Goal: Register for event/course

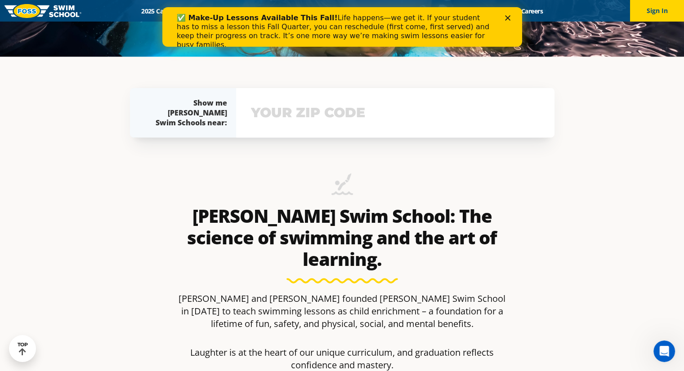
click at [294, 125] on input "text" at bounding box center [395, 113] width 293 height 26
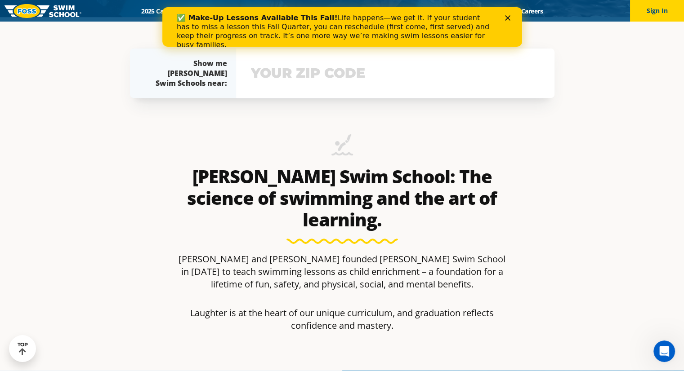
scroll to position [358, 0]
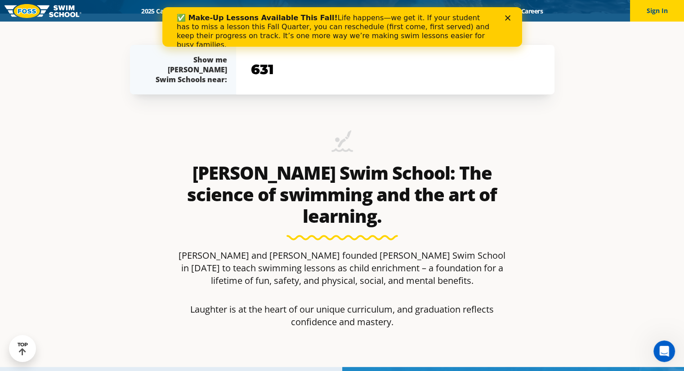
type input "6313"
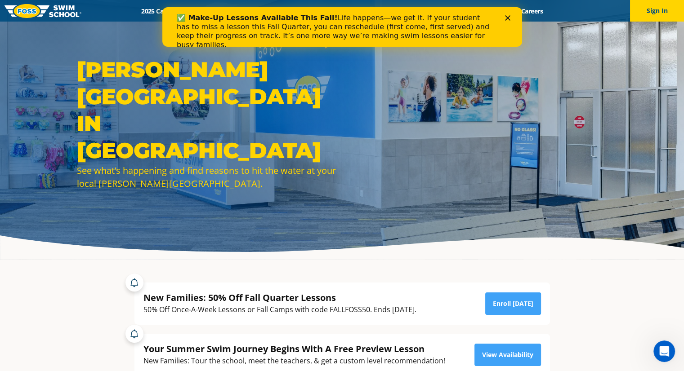
click at [507, 21] on div "✅ Make-Up Lessons Available This Fall! Life happens—we get it. If your student …" at bounding box center [341, 31] width 331 height 41
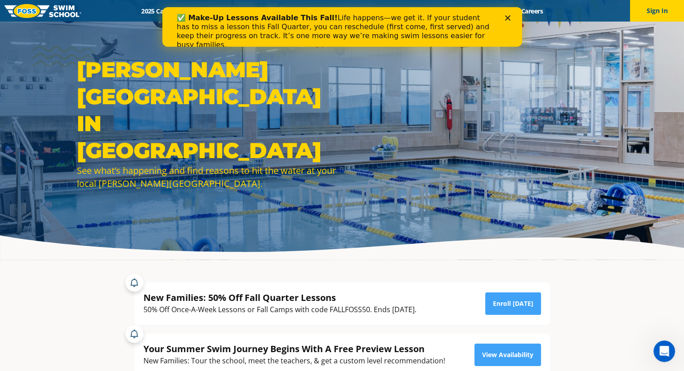
click at [510, 18] on div "Close" at bounding box center [509, 17] width 9 height 5
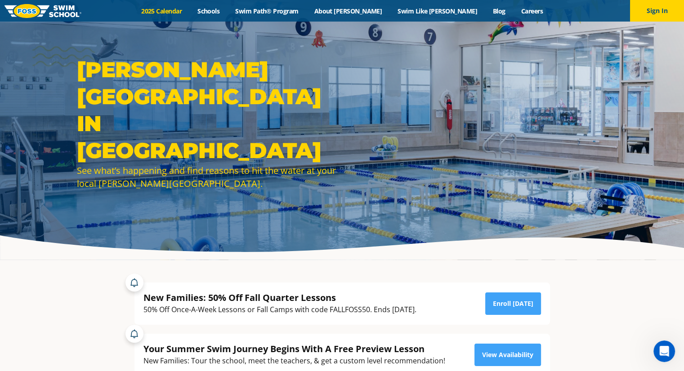
click at [190, 14] on link "2025 Calendar" at bounding box center [162, 11] width 56 height 9
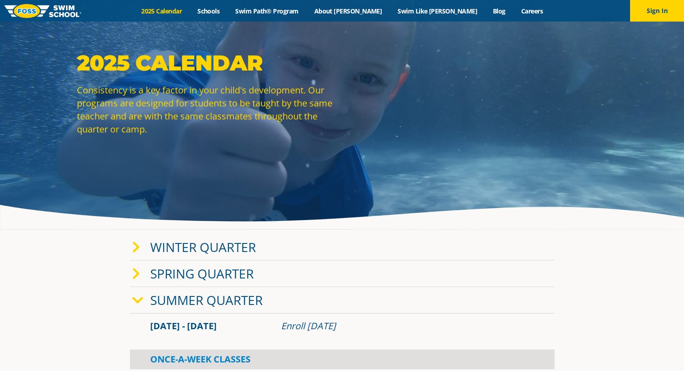
scroll to position [90, 0]
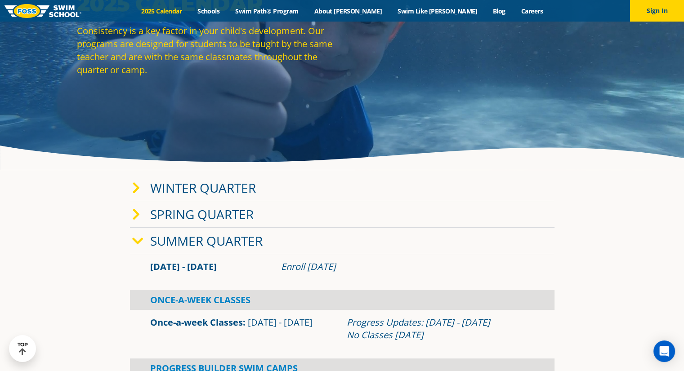
click at [136, 192] on icon at bounding box center [136, 188] width 8 height 13
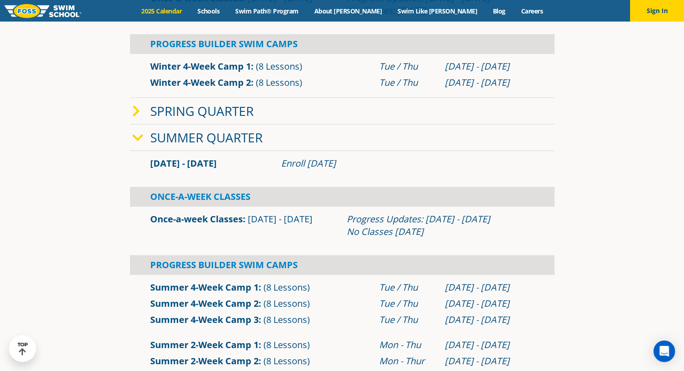
scroll to position [360, 0]
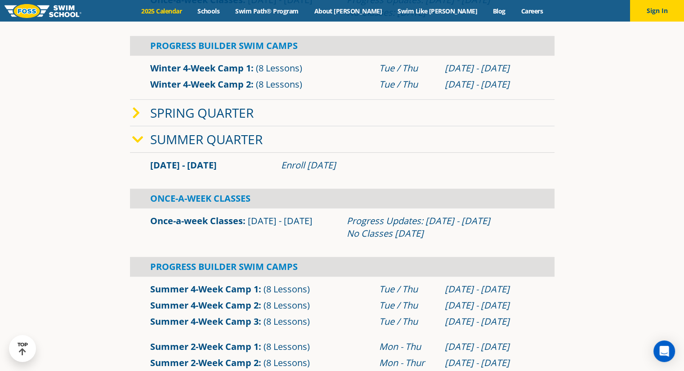
click at [138, 119] on div "Spring Quarter" at bounding box center [342, 113] width 425 height 27
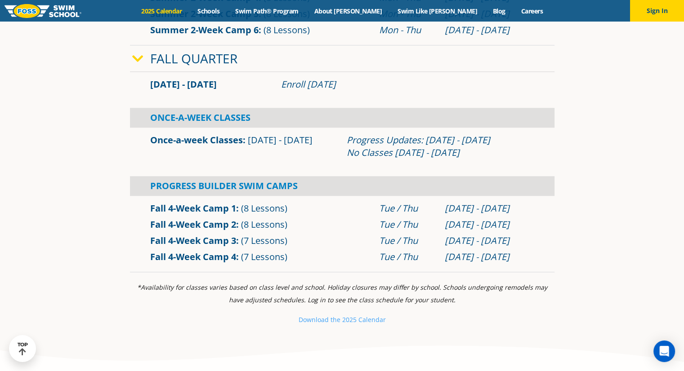
scroll to position [944, 0]
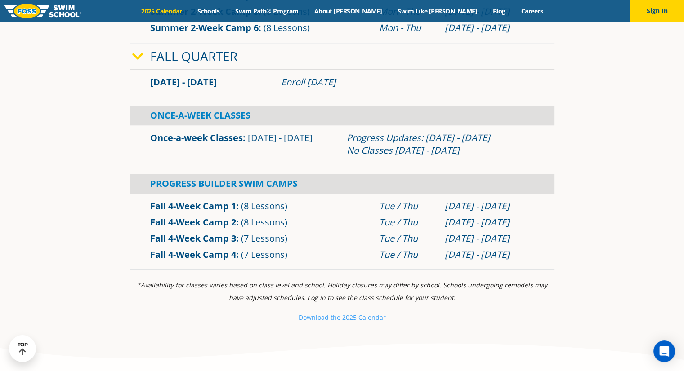
click at [306, 80] on div "Enroll July 29, 2025" at bounding box center [407, 82] width 253 height 13
